Goal: Transaction & Acquisition: Purchase product/service

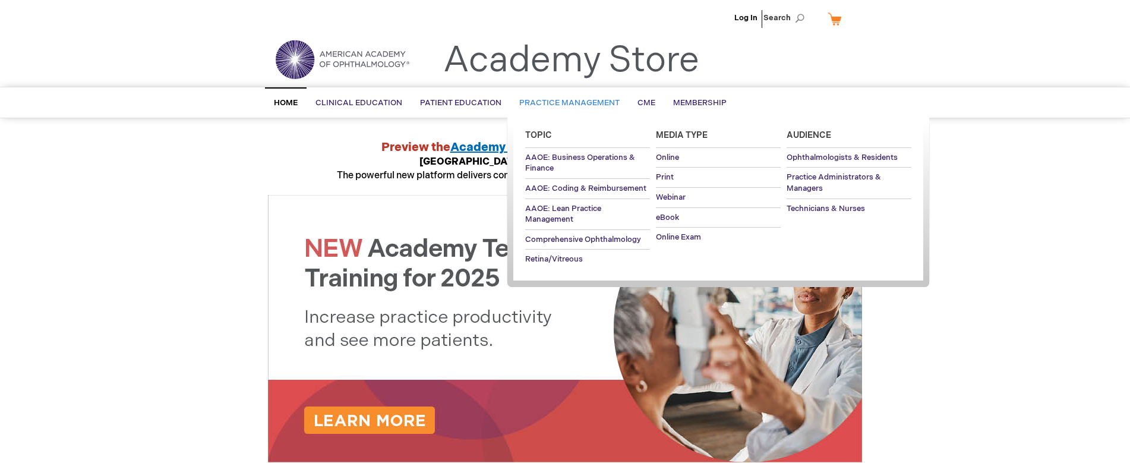
click at [541, 100] on span "Practice Management" at bounding box center [569, 103] width 100 height 10
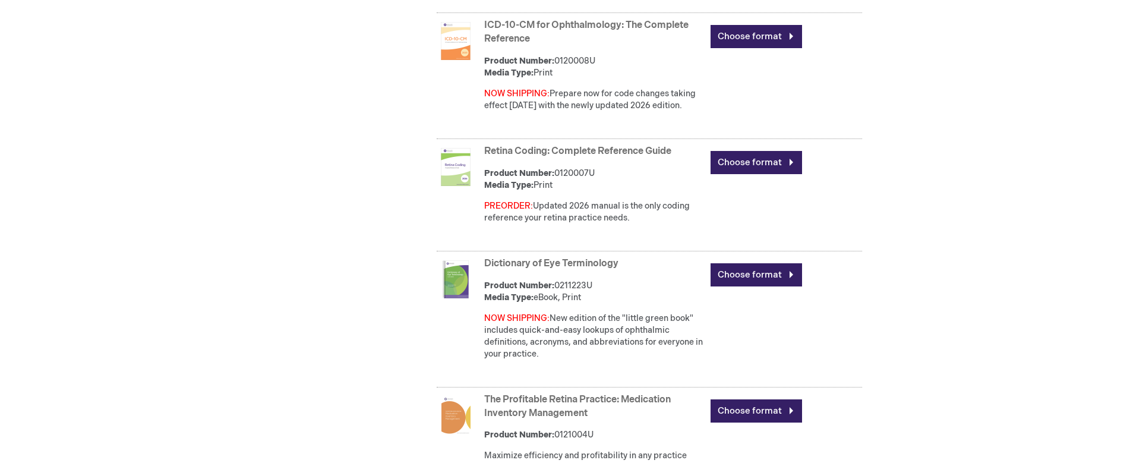
scroll to position [970, 0]
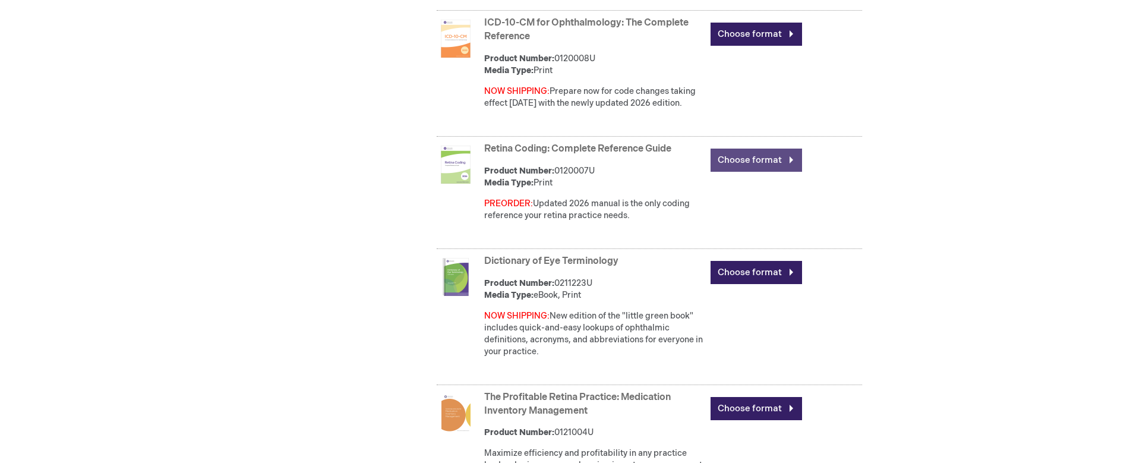
click at [742, 160] on link "Choose format" at bounding box center [755, 160] width 91 height 23
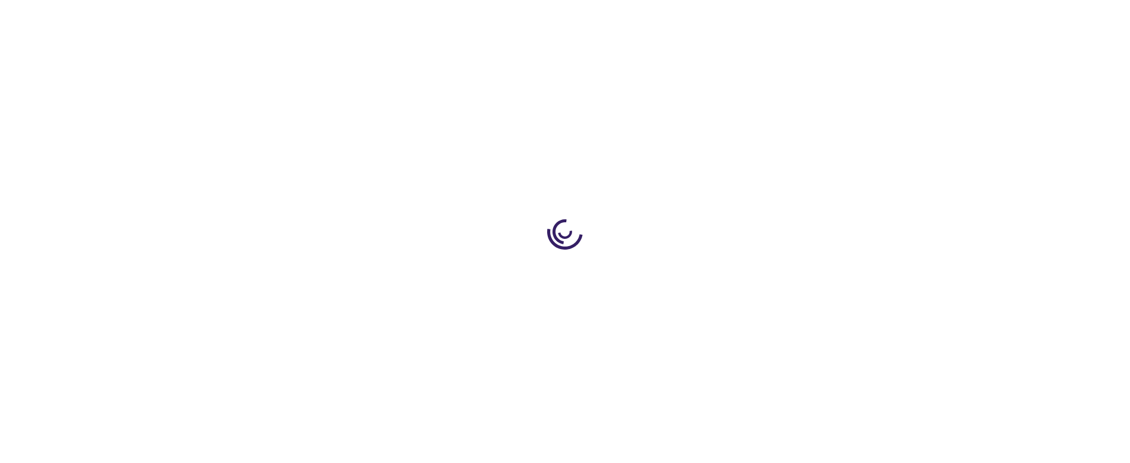
type input "0"
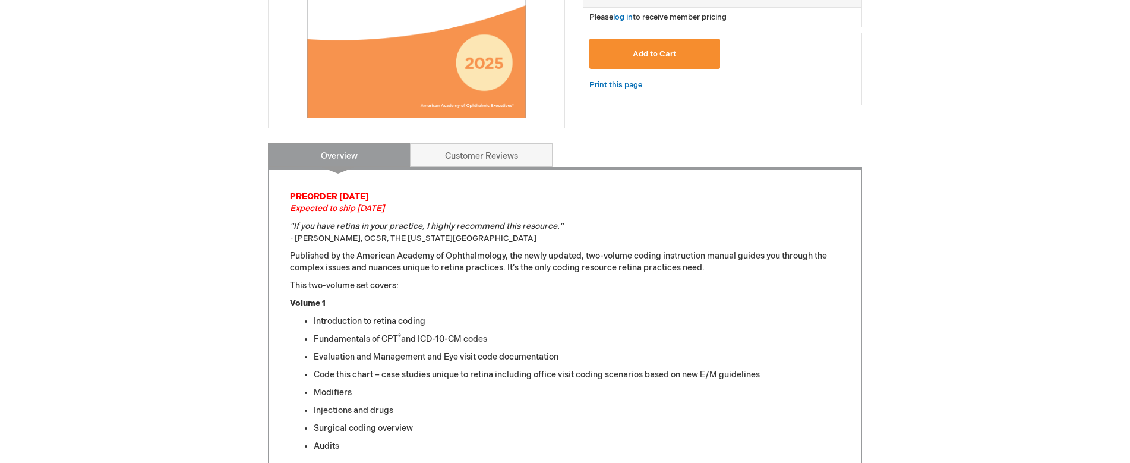
scroll to position [329, 0]
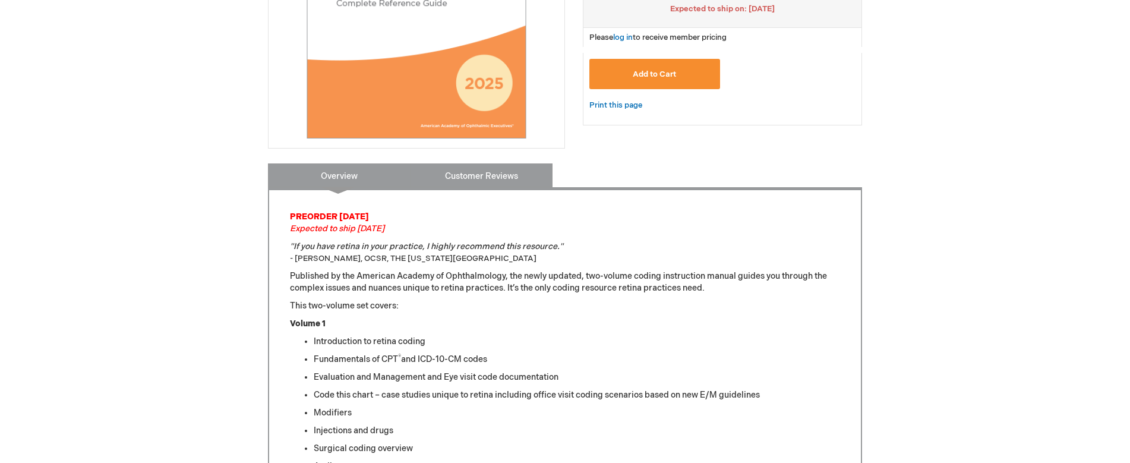
click at [475, 171] on link "Customer Reviews" at bounding box center [481, 175] width 143 height 24
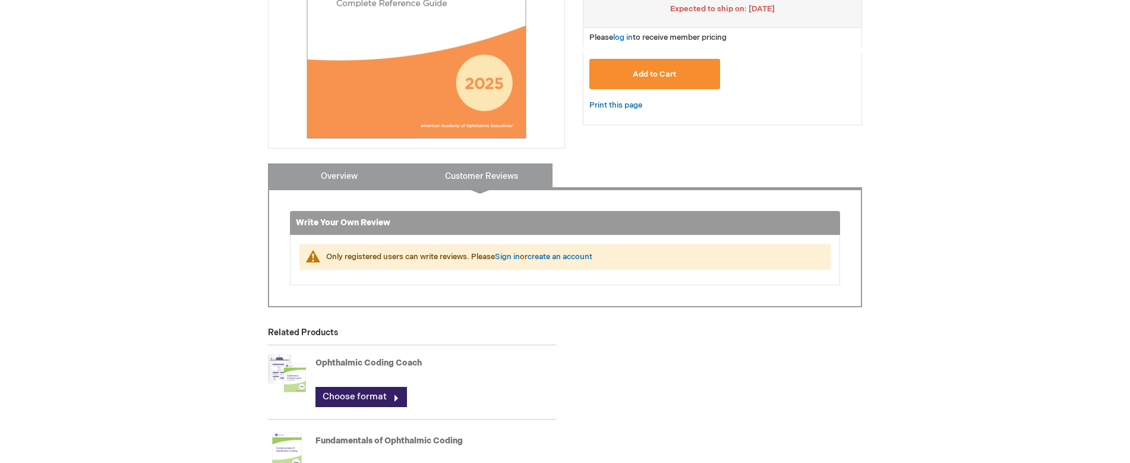
click at [375, 184] on link "Overview" at bounding box center [339, 175] width 143 height 24
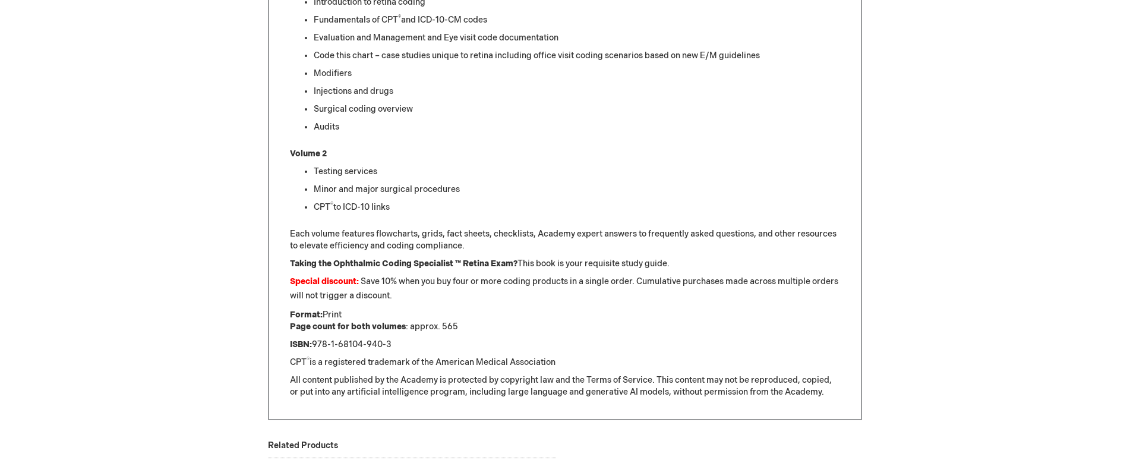
scroll to position [693, 0]
